Goal: Task Accomplishment & Management: Manage account settings

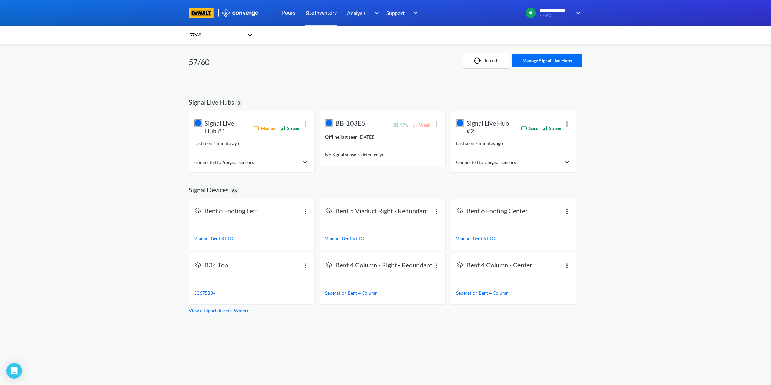
click at [565, 162] on img at bounding box center [567, 162] width 8 height 8
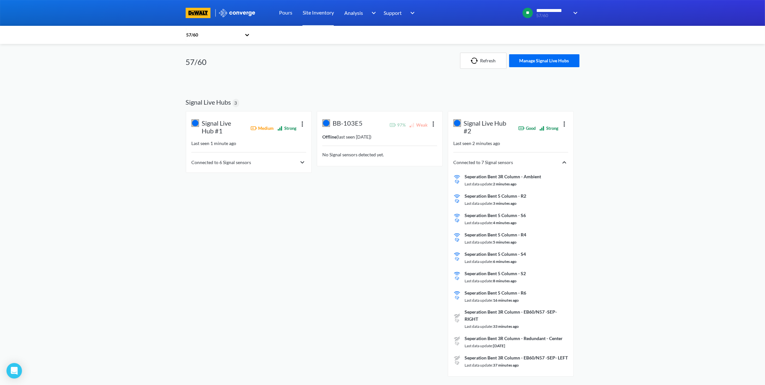
click at [292, 18] on div "Pours" at bounding box center [286, 13] width 24 height 26
click at [290, 13] on link "Pours" at bounding box center [285, 13] width 13 height 26
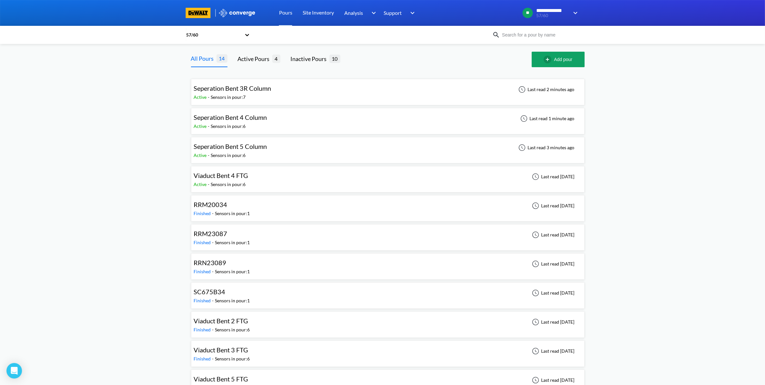
click at [333, 102] on div "Seperation Bent 3R Column Active - Sensors in pour: 7 Last read 2 minutes ago" at bounding box center [388, 92] width 388 height 21
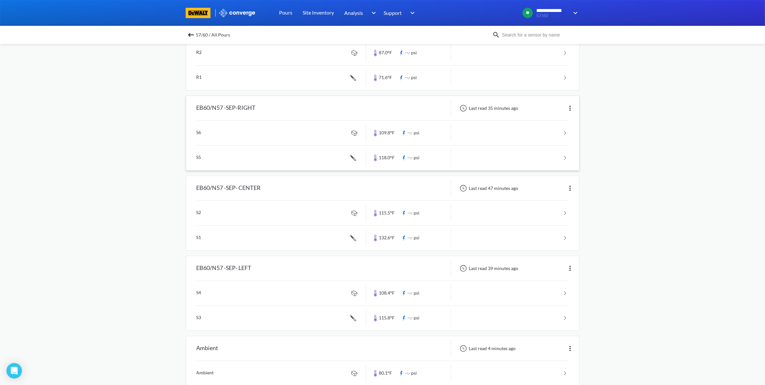
scroll to position [91, 0]
click at [195, 33] on img at bounding box center [191, 35] width 8 height 8
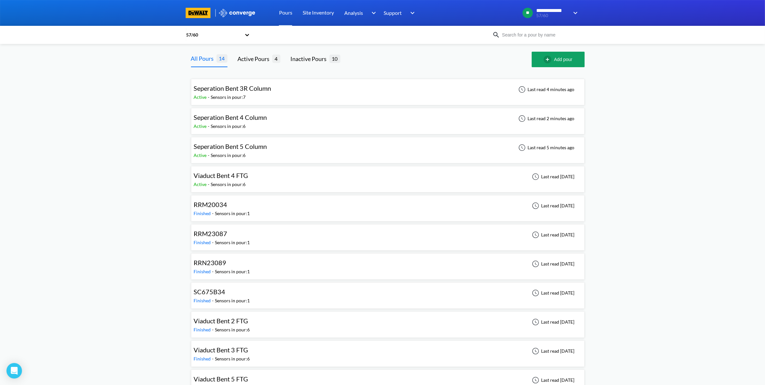
click at [304, 141] on div "Seperation Bent 5 Column Active - Sensors in pour: 6 Last read 5 minutes ago" at bounding box center [388, 150] width 388 height 21
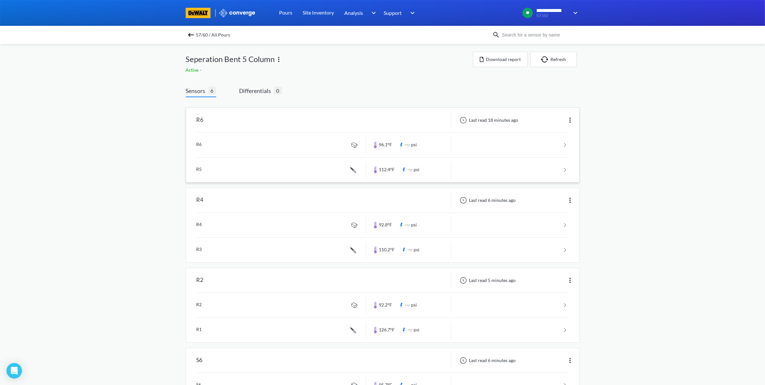
scroll to position [212, 0]
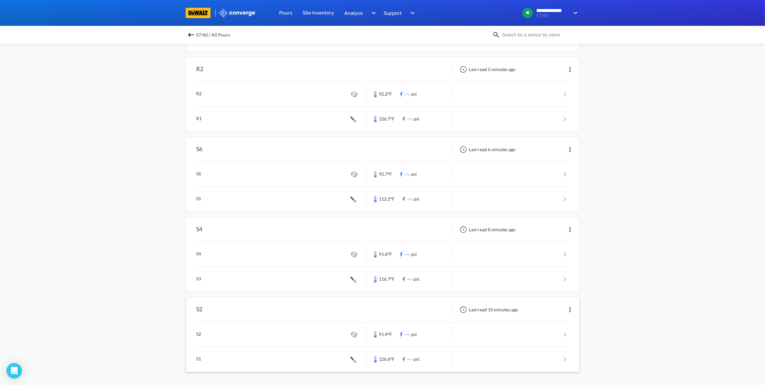
click at [567, 310] on img at bounding box center [570, 310] width 8 height 8
click at [563, 307] on div "Edit" at bounding box center [553, 309] width 41 height 12
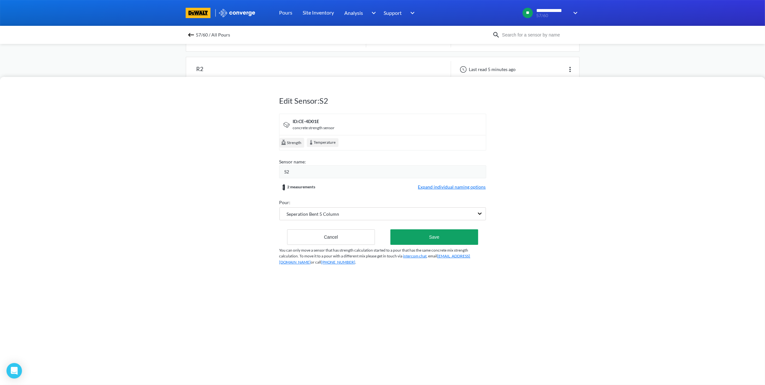
click at [320, 174] on div "S2" at bounding box center [385, 171] width 201 height 7
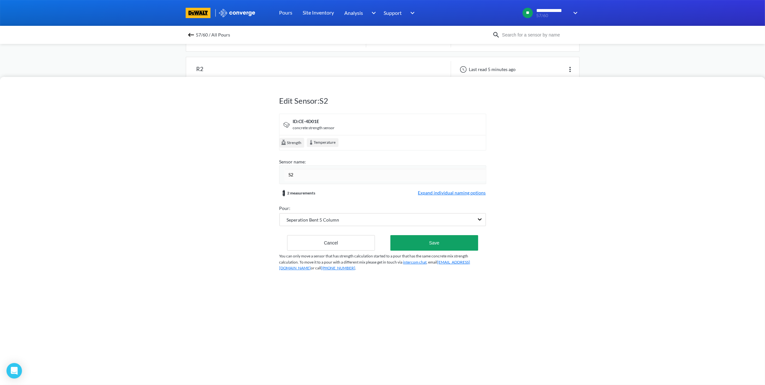
drag, startPoint x: 320, startPoint y: 174, endPoint x: 265, endPoint y: 170, distance: 55.6
click at [274, 175] on div "Edit Sensor: S2 ID: CE-4D01E concrete strength sensor Strength Temperature Sens…" at bounding box center [382, 231] width 765 height 308
type input "Center"
click at [402, 248] on div "Edit Sensor: S2 ID: CE-4D01E concrete strength sensor Strength Temperature Sens…" at bounding box center [382, 181] width 206 height 206
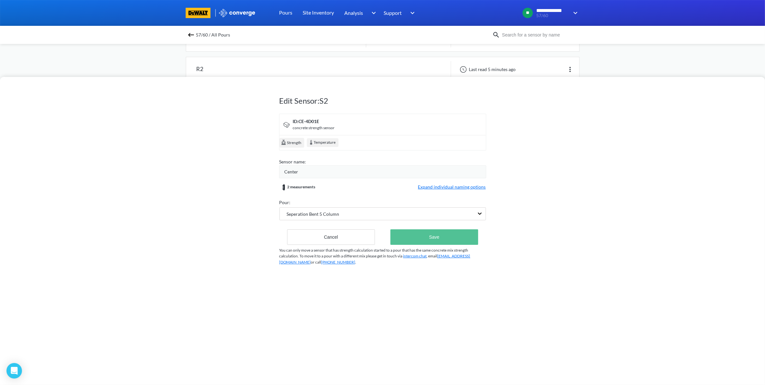
click at [424, 242] on button "Save" at bounding box center [433, 236] width 87 height 15
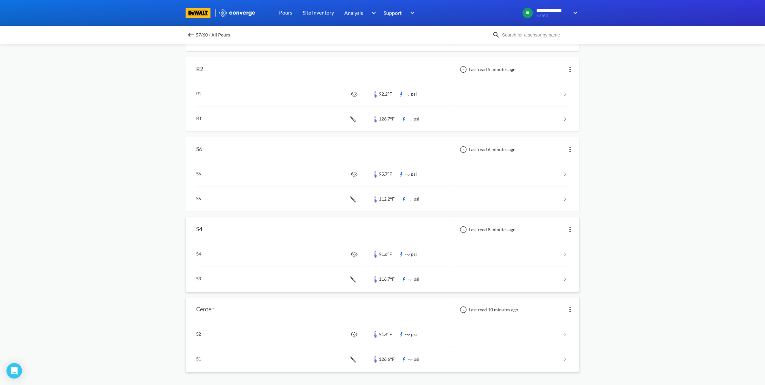
click at [571, 229] on img at bounding box center [570, 230] width 8 height 8
click at [550, 230] on div "Edit" at bounding box center [553, 229] width 41 height 12
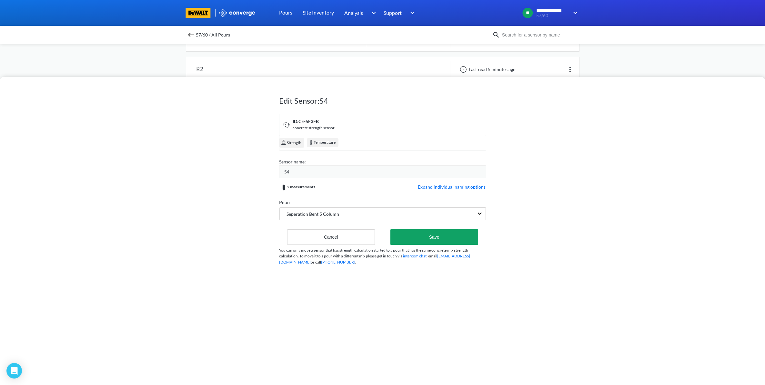
click at [321, 172] on div "S4" at bounding box center [385, 171] width 201 height 7
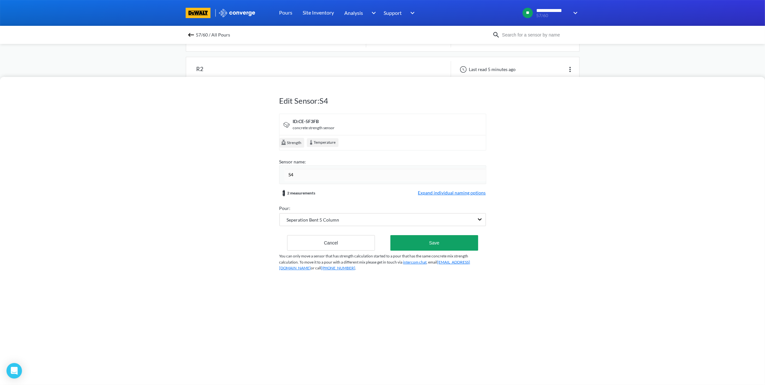
drag, startPoint x: 307, startPoint y: 172, endPoint x: 252, endPoint y: 174, distance: 55.2
click at [252, 174] on div "Edit Sensor: S4 ID: CE-5F3FB concrete strength sensor Strength Temperature Sens…" at bounding box center [382, 231] width 765 height 308
type input "Left"
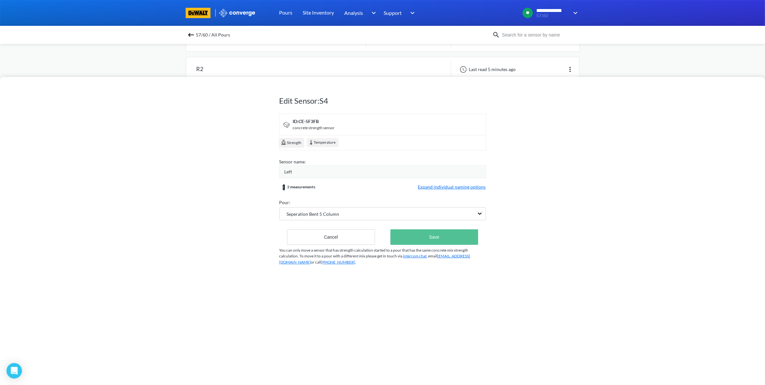
click at [436, 243] on button "Save" at bounding box center [433, 236] width 87 height 15
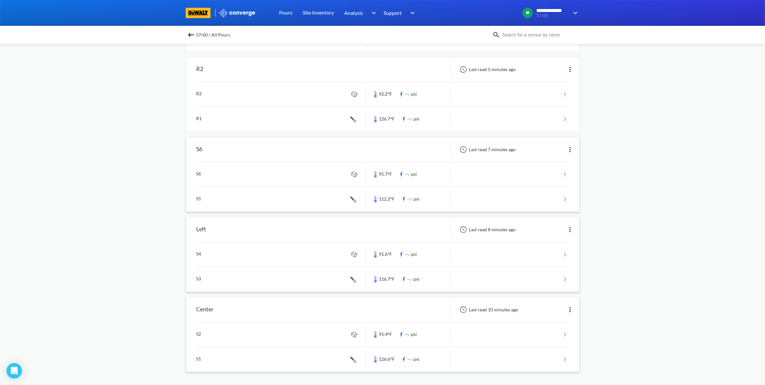
click at [568, 149] on img at bounding box center [570, 150] width 8 height 8
click at [549, 152] on div "Edit" at bounding box center [553, 149] width 41 height 12
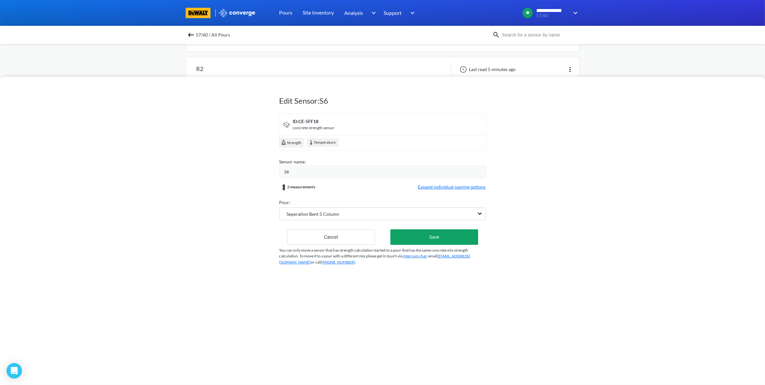
click at [295, 169] on div "S6" at bounding box center [385, 171] width 201 height 7
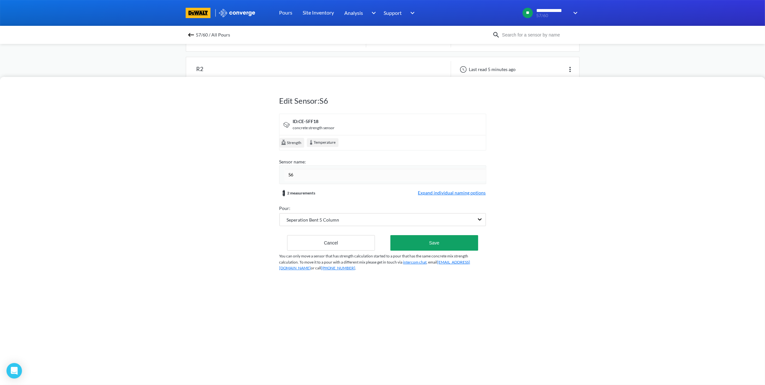
drag, startPoint x: 295, startPoint y: 174, endPoint x: 262, endPoint y: 176, distance: 32.4
click at [262, 176] on div "Edit Sensor: S6 ID: CE-5FF18 concrete strength sensor Strength Temperature Sens…" at bounding box center [382, 231] width 765 height 308
type input "i"
type input "Right"
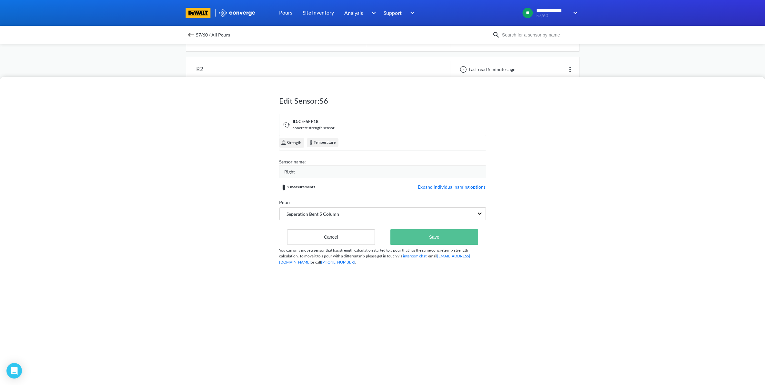
click at [460, 238] on button "Save" at bounding box center [433, 236] width 87 height 15
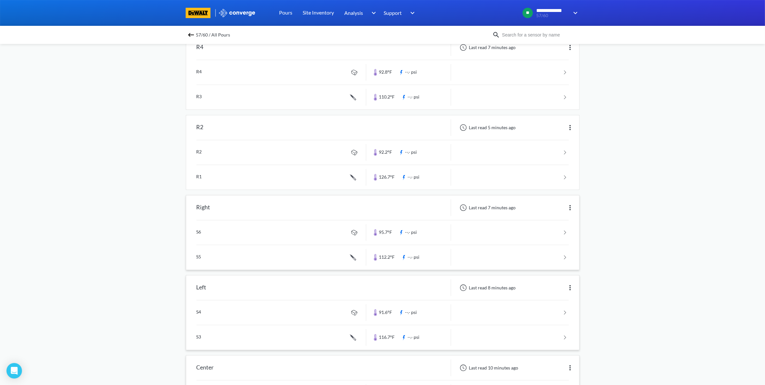
scroll to position [91, 0]
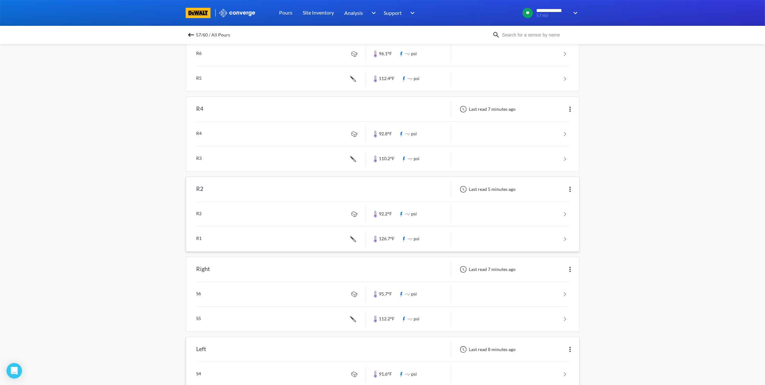
click at [575, 187] on div "Last read 5 minutes ago" at bounding box center [515, 189] width 128 height 17
click at [570, 187] on img at bounding box center [570, 189] width 8 height 8
click at [558, 187] on div "Edit" at bounding box center [553, 189] width 41 height 12
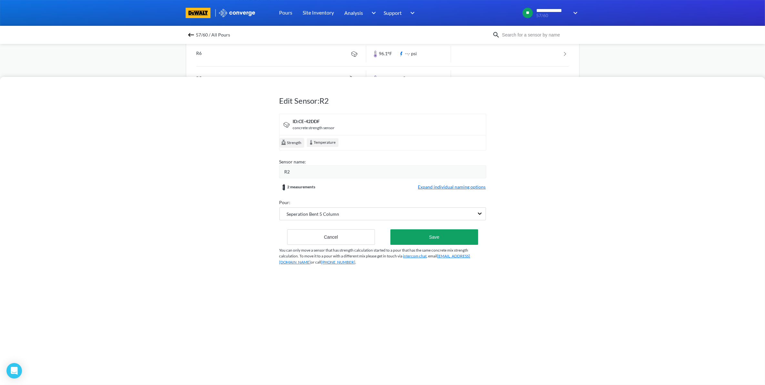
click at [311, 175] on div "R2" at bounding box center [385, 171] width 201 height 7
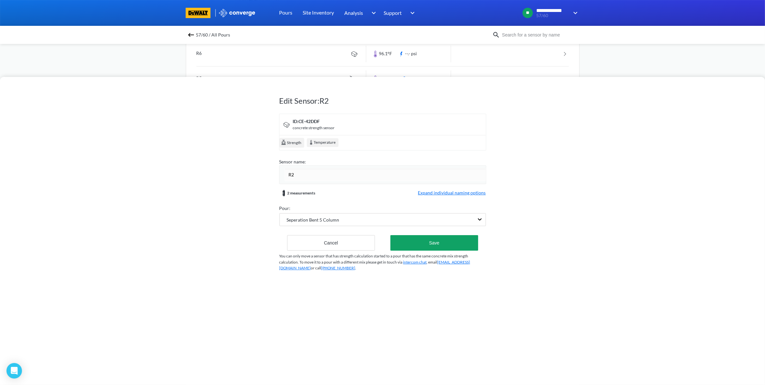
drag, startPoint x: 308, startPoint y: 173, endPoint x: 246, endPoint y: 175, distance: 62.9
click at [246, 174] on div "Edit Sensor: R2 ID: CE-42DDF concrete strength sensor Strength Temperature Sens…" at bounding box center [382, 231] width 765 height 308
type input "Center - Redundant"
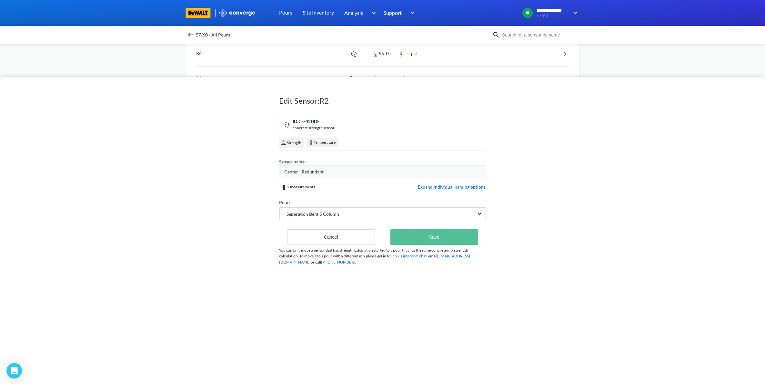
drag, startPoint x: 541, startPoint y: 73, endPoint x: 421, endPoint y: 237, distance: 203.3
click at [421, 237] on button "Save" at bounding box center [433, 236] width 87 height 15
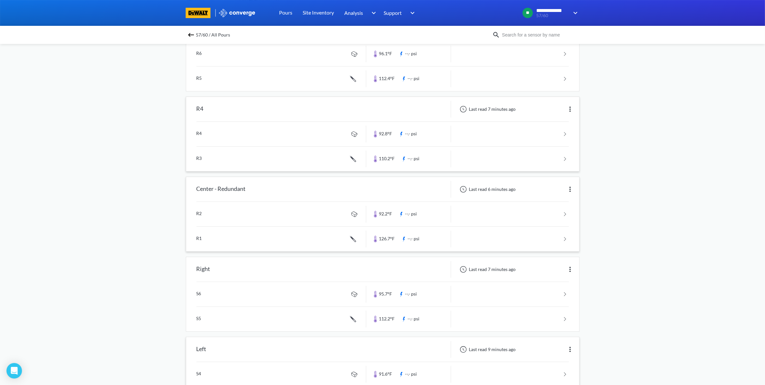
scroll to position [51, 0]
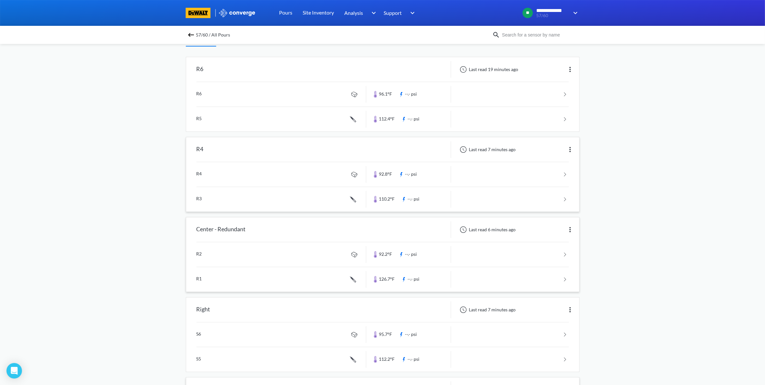
click at [572, 150] on img at bounding box center [570, 150] width 8 height 8
click at [561, 150] on div "Edit" at bounding box center [553, 149] width 41 height 12
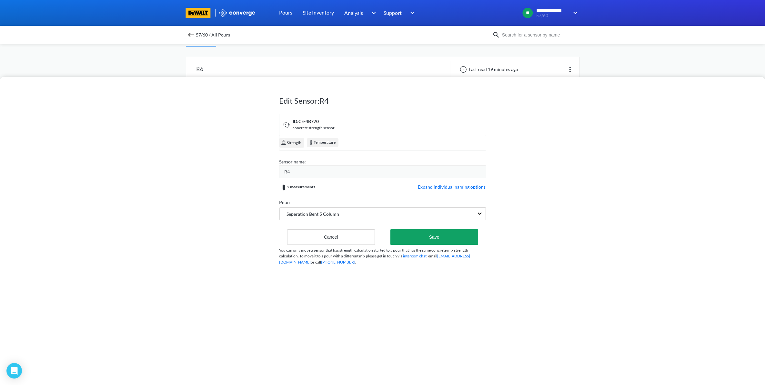
click at [339, 171] on div "R4" at bounding box center [385, 171] width 201 height 7
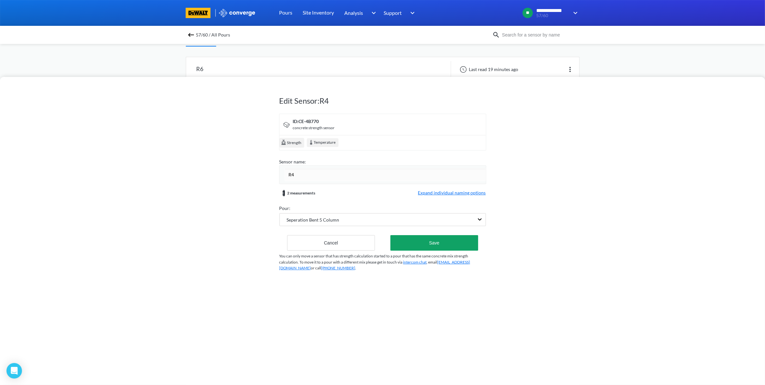
drag, startPoint x: 328, startPoint y: 172, endPoint x: 282, endPoint y: 178, distance: 46.9
click at [282, 178] on div "R4" at bounding box center [382, 174] width 207 height 19
type input "Left - Redundant"
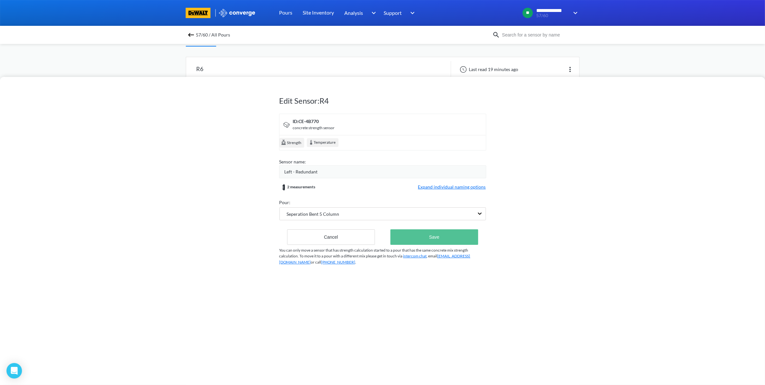
click at [417, 234] on button "Save" at bounding box center [433, 236] width 87 height 15
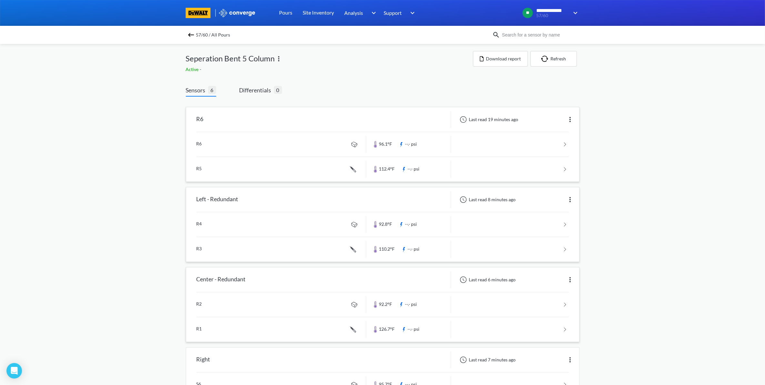
scroll to position [0, 0]
click at [572, 117] on img at bounding box center [570, 120] width 8 height 8
click at [558, 121] on div "Edit" at bounding box center [553, 120] width 41 height 12
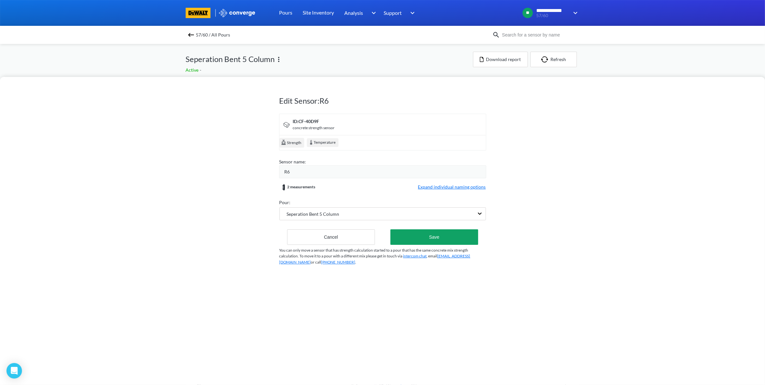
click at [333, 173] on div "R6" at bounding box center [385, 171] width 201 height 7
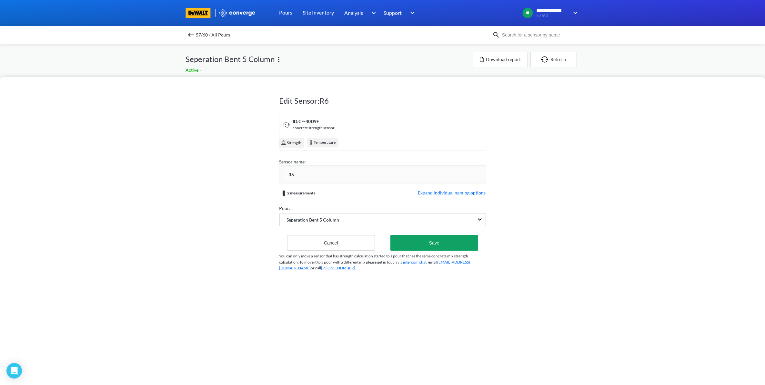
drag, startPoint x: 333, startPoint y: 173, endPoint x: 275, endPoint y: 176, distance: 57.5
click at [275, 176] on div "Edit Sensor: R6 ID: CF-40D9F concrete strength sensor Strength Temperature Sens…" at bounding box center [382, 231] width 765 height 308
type input "Right - Redundant"
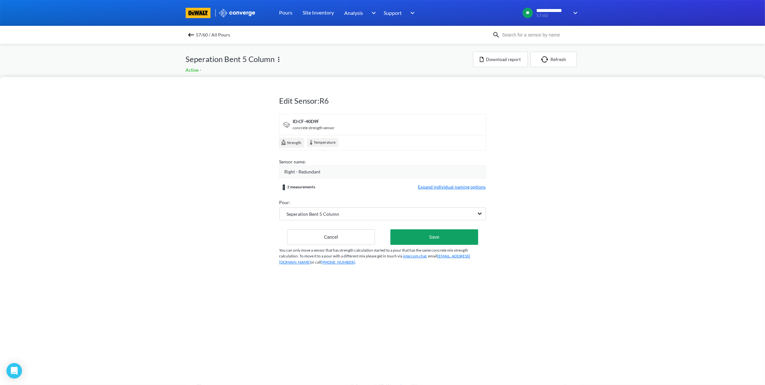
click at [450, 249] on p "You can only move a sensor that has strength calculation started to a pour that…" at bounding box center [382, 256] width 206 height 18
click at [452, 234] on button "Save" at bounding box center [433, 236] width 87 height 15
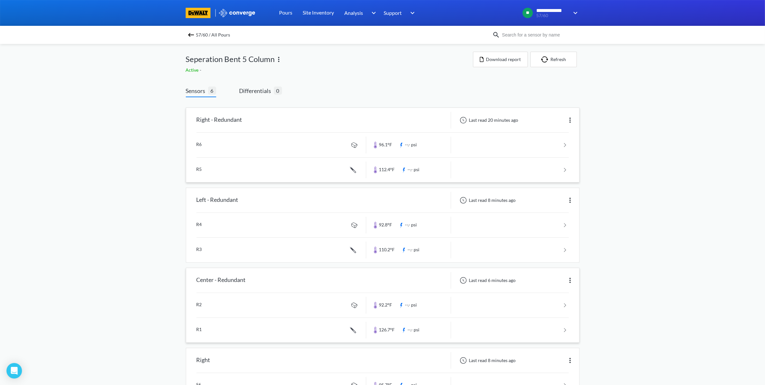
click at [189, 35] on div "57/60 / All Pours" at bounding box center [339, 34] width 307 height 9
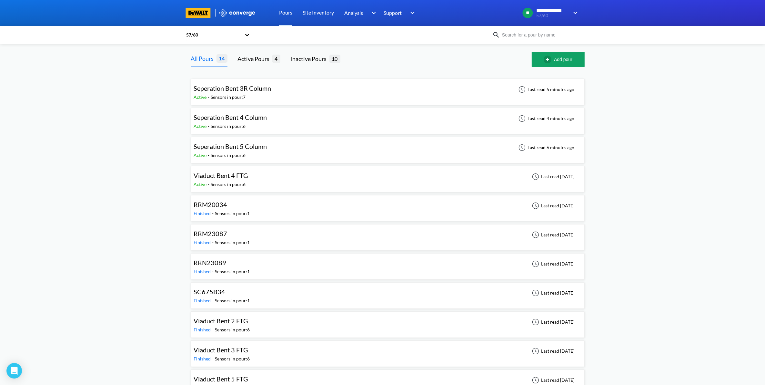
click at [347, 181] on div "Viaduct Bent 4 FTG Active - Sensors in pour: 6 Last read 11 days ago" at bounding box center [388, 179] width 388 height 21
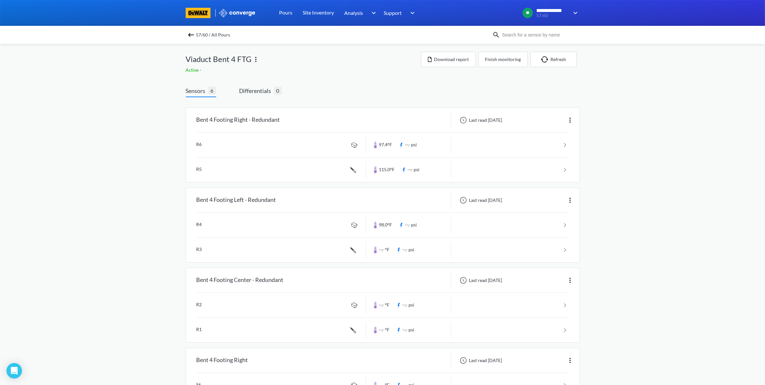
click at [254, 60] on img at bounding box center [256, 59] width 8 height 8
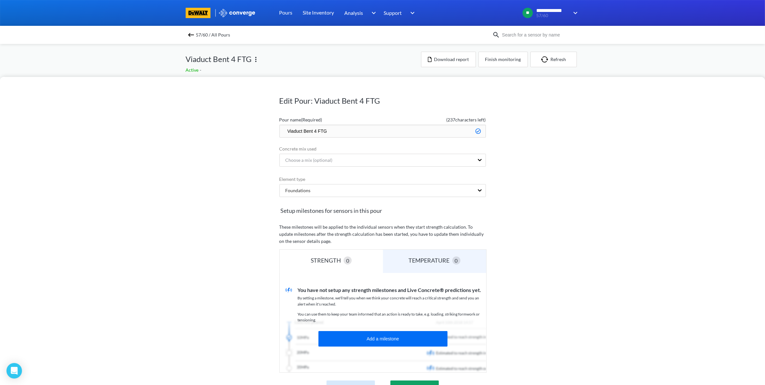
click at [363, 66] on div "Edit Pour: Viaduct Bent 4 FTG Pour name (Required) ( 237 characters left) Viadu…" at bounding box center [382, 192] width 765 height 385
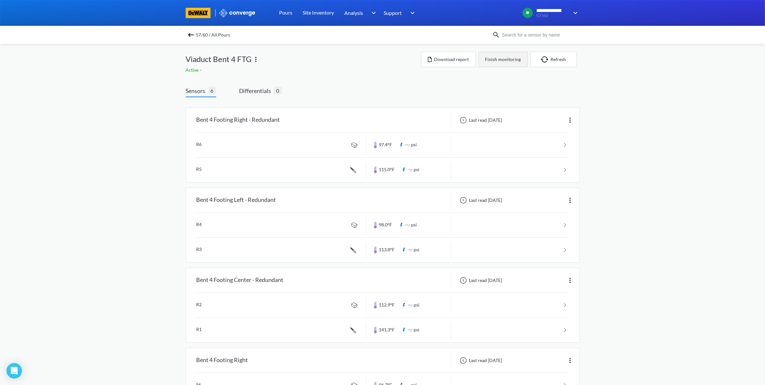
click at [507, 60] on button "Finish monitoring" at bounding box center [502, 59] width 49 height 15
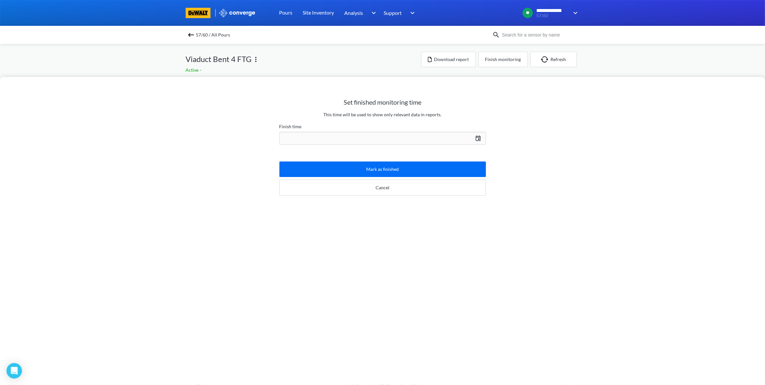
click at [478, 137] on div "09/23/2025 Press the down arrow key to interact with the calendar and select a …" at bounding box center [382, 137] width 206 height 15
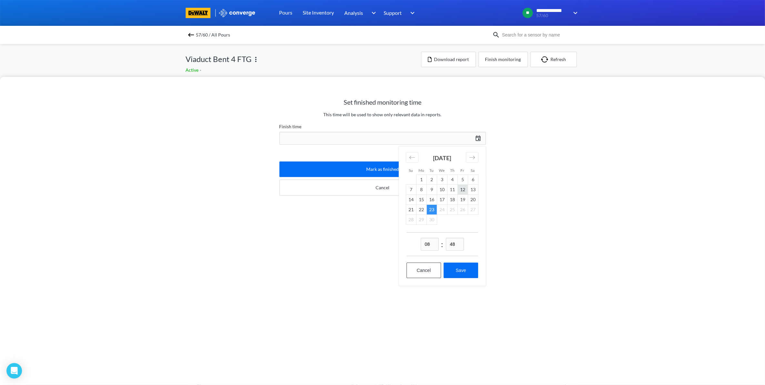
click at [462, 191] on td "12" at bounding box center [463, 190] width 10 height 10
click at [460, 265] on button "Save" at bounding box center [461, 269] width 34 height 15
type input "08:48, 12th of September"
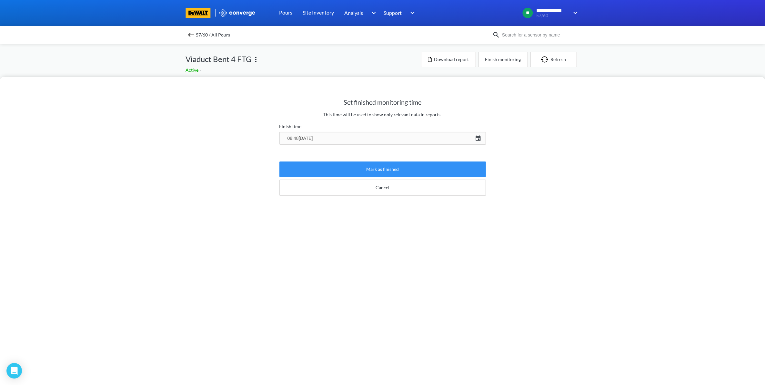
click at [443, 173] on button "Mark as finished" at bounding box center [382, 168] width 206 height 15
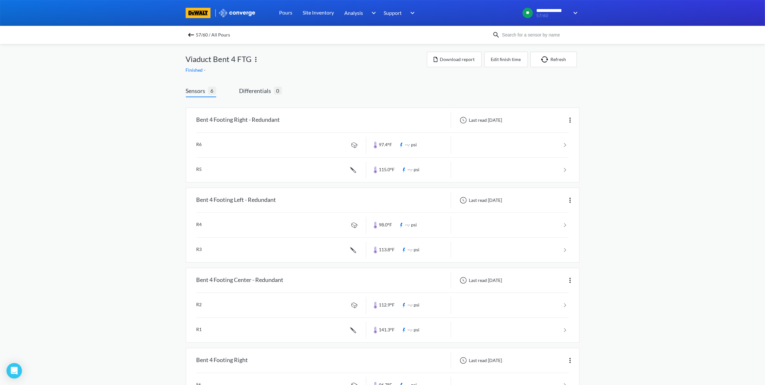
click at [195, 33] on img at bounding box center [191, 35] width 8 height 8
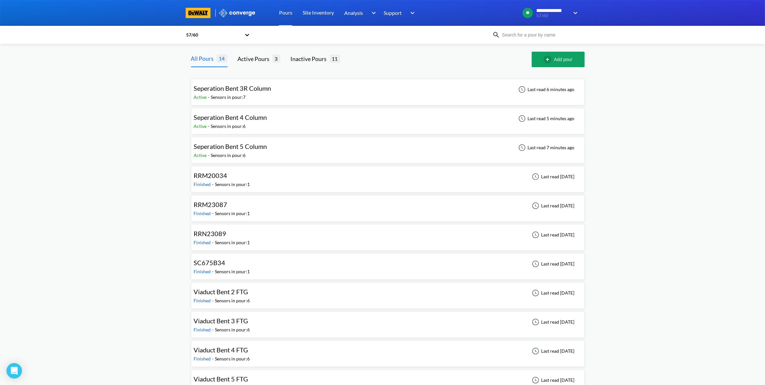
click at [422, 93] on div "Seperation Bent 3R Column Active - Sensors in pour: 7 Last read 6 minutes ago" at bounding box center [388, 92] width 388 height 21
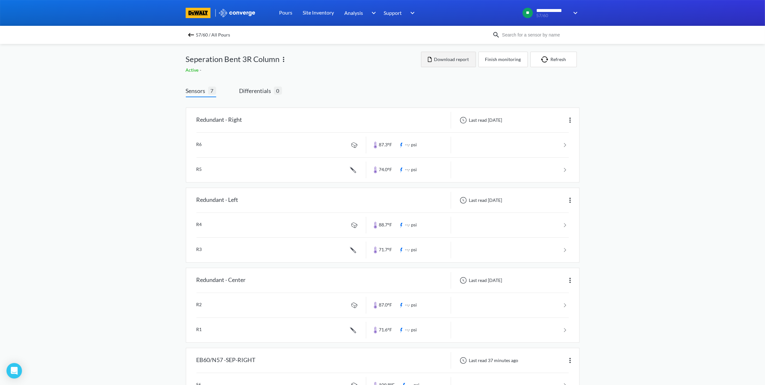
click at [442, 62] on button "Download report" at bounding box center [448, 59] width 55 height 15
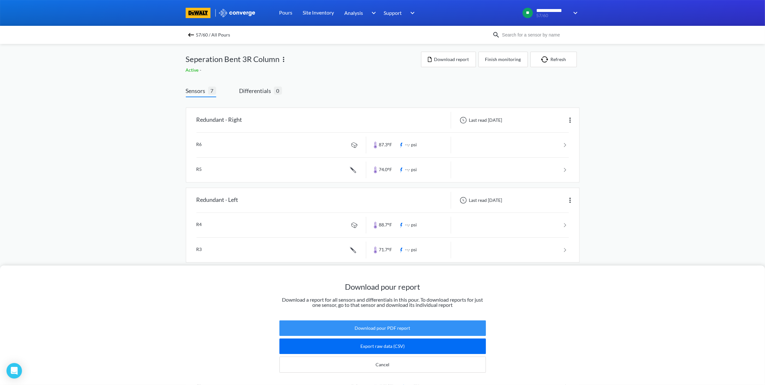
click at [394, 323] on button "Download pour PDF report" at bounding box center [382, 327] width 206 height 15
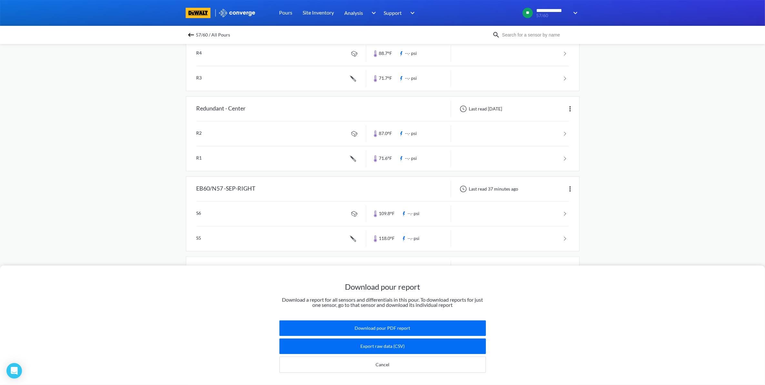
scroll to position [131, 0]
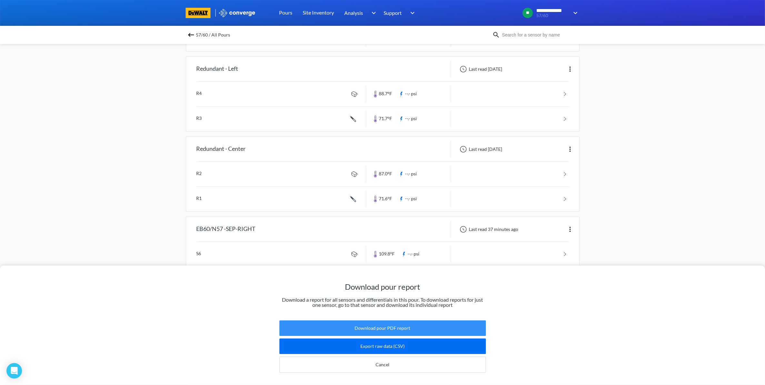
click at [436, 320] on button "Download pour PDF report" at bounding box center [382, 327] width 206 height 15
click at [51, 68] on div "Download pour report Download a report for all sensors and differentials in thi…" at bounding box center [382, 192] width 765 height 385
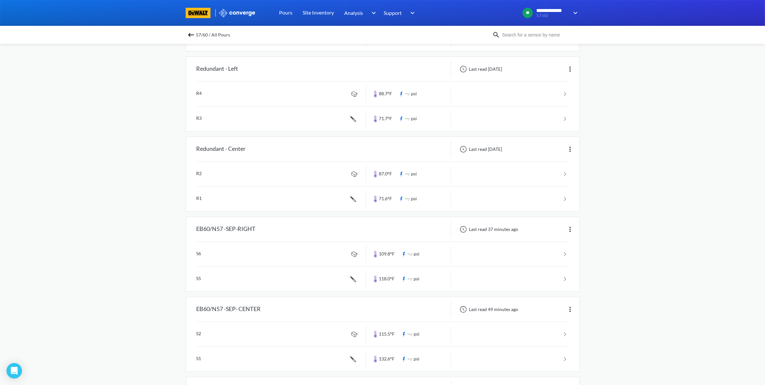
click at [200, 31] on span "57/60 / All Pours" at bounding box center [213, 34] width 34 height 9
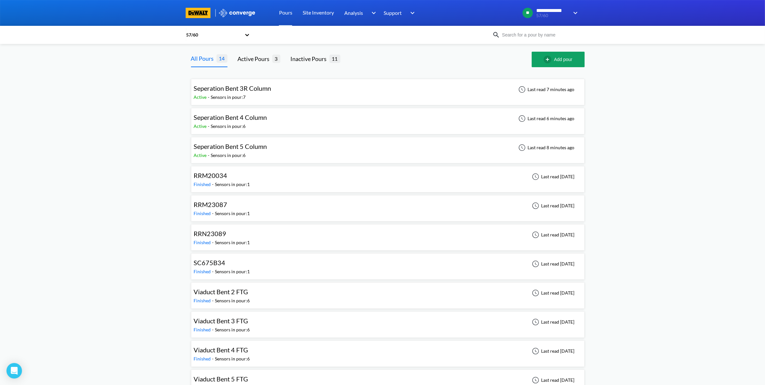
click at [360, 115] on div "Seperation Bent 4 Column Active - Sensors in pour: 6 Last read 6 minutes ago" at bounding box center [388, 121] width 388 height 21
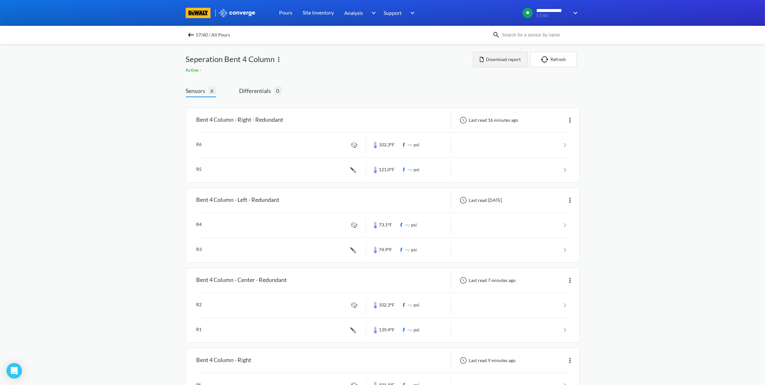
click at [507, 63] on button "Download report" at bounding box center [500, 59] width 55 height 15
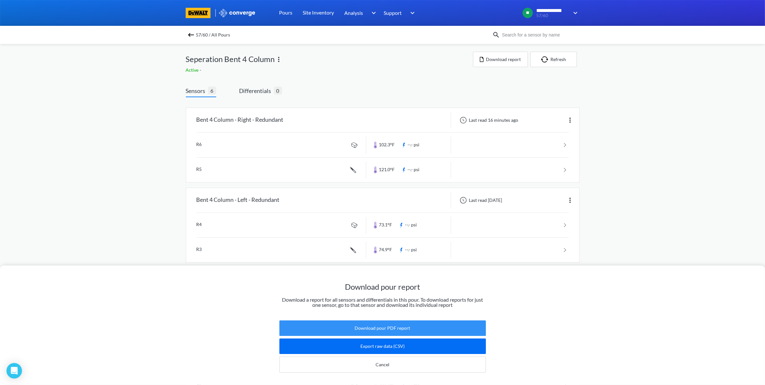
click at [419, 320] on button "Download pour PDF report" at bounding box center [382, 327] width 206 height 15
click at [209, 24] on div at bounding box center [382, 13] width 765 height 26
click at [198, 33] on div "57/60 / All Pours" at bounding box center [339, 34] width 307 height 9
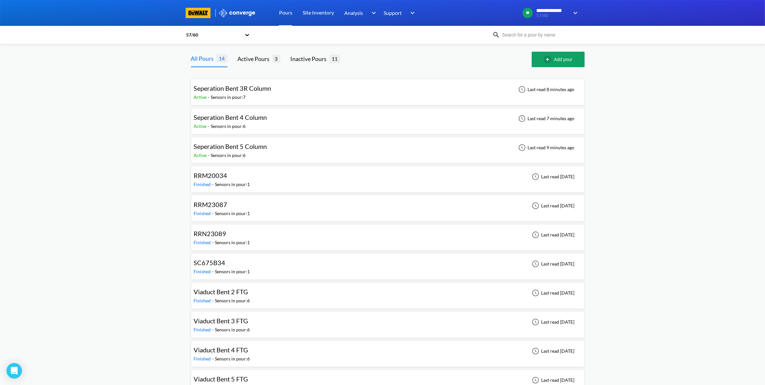
click at [336, 153] on div "Seperation Bent 5 Column Active - Sensors in pour: 6 Last read 9 minutes ago" at bounding box center [388, 150] width 388 height 21
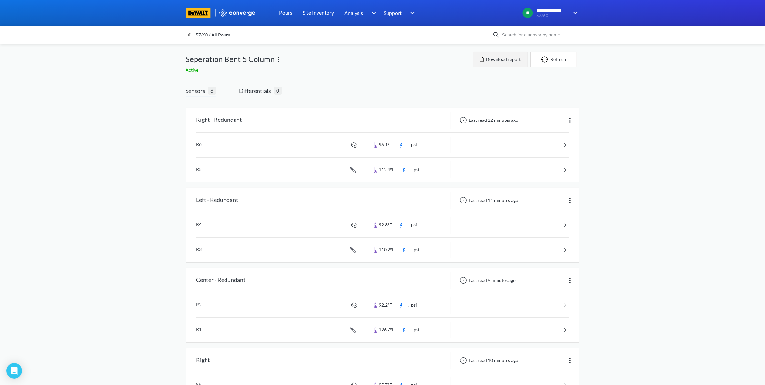
click at [514, 62] on button "Download report" at bounding box center [500, 59] width 55 height 15
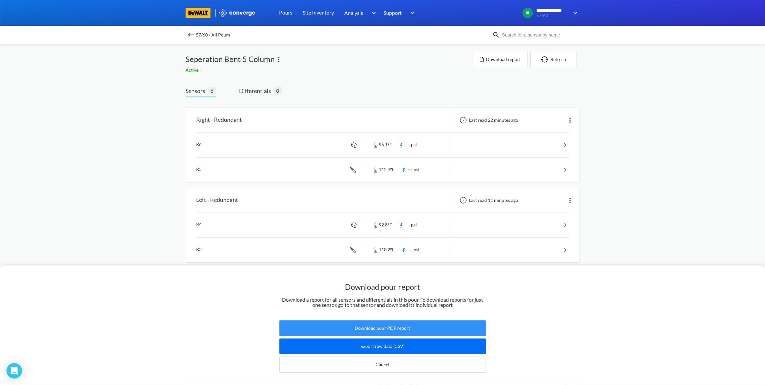
click at [399, 320] on button "Download pour PDF report" at bounding box center [382, 327] width 206 height 15
click at [669, 195] on div "Download pour report Download a report for all sensors and differentials in thi…" at bounding box center [382, 192] width 765 height 385
